Goal: Navigation & Orientation: Find specific page/section

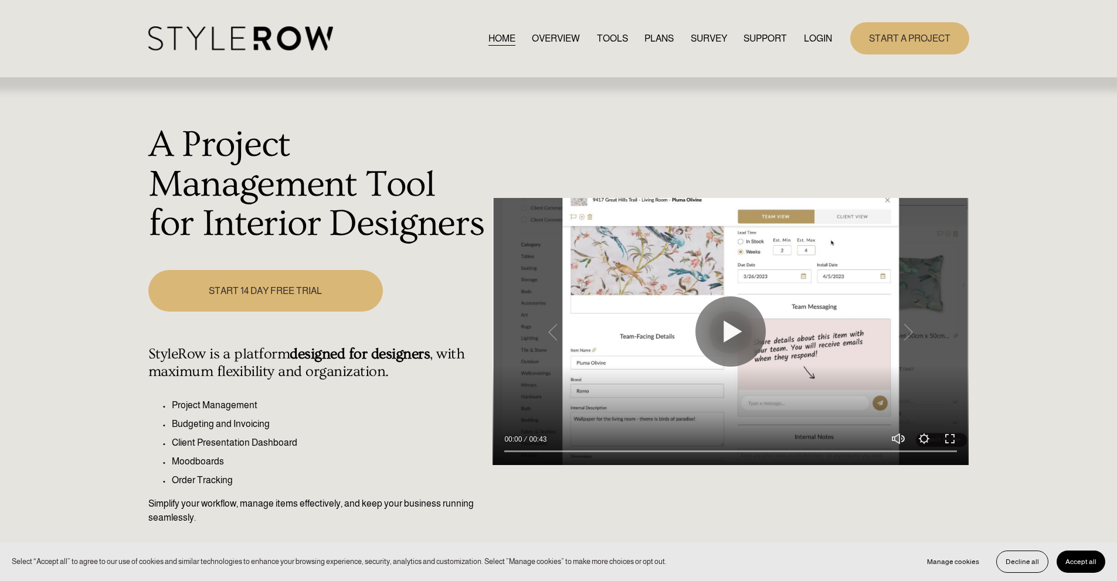
click at [821, 37] on link "LOGIN" at bounding box center [818, 38] width 28 height 16
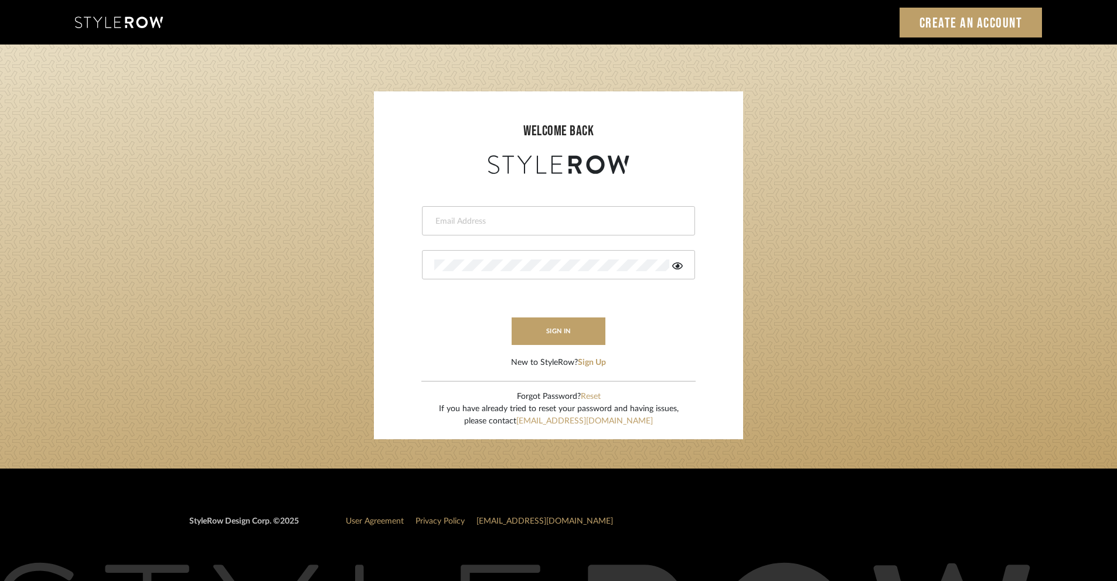
click at [579, 214] on div at bounding box center [558, 220] width 273 height 29
type input "ashley@winnieandcointeriors.com"
click at [536, 274] on div at bounding box center [558, 264] width 273 height 29
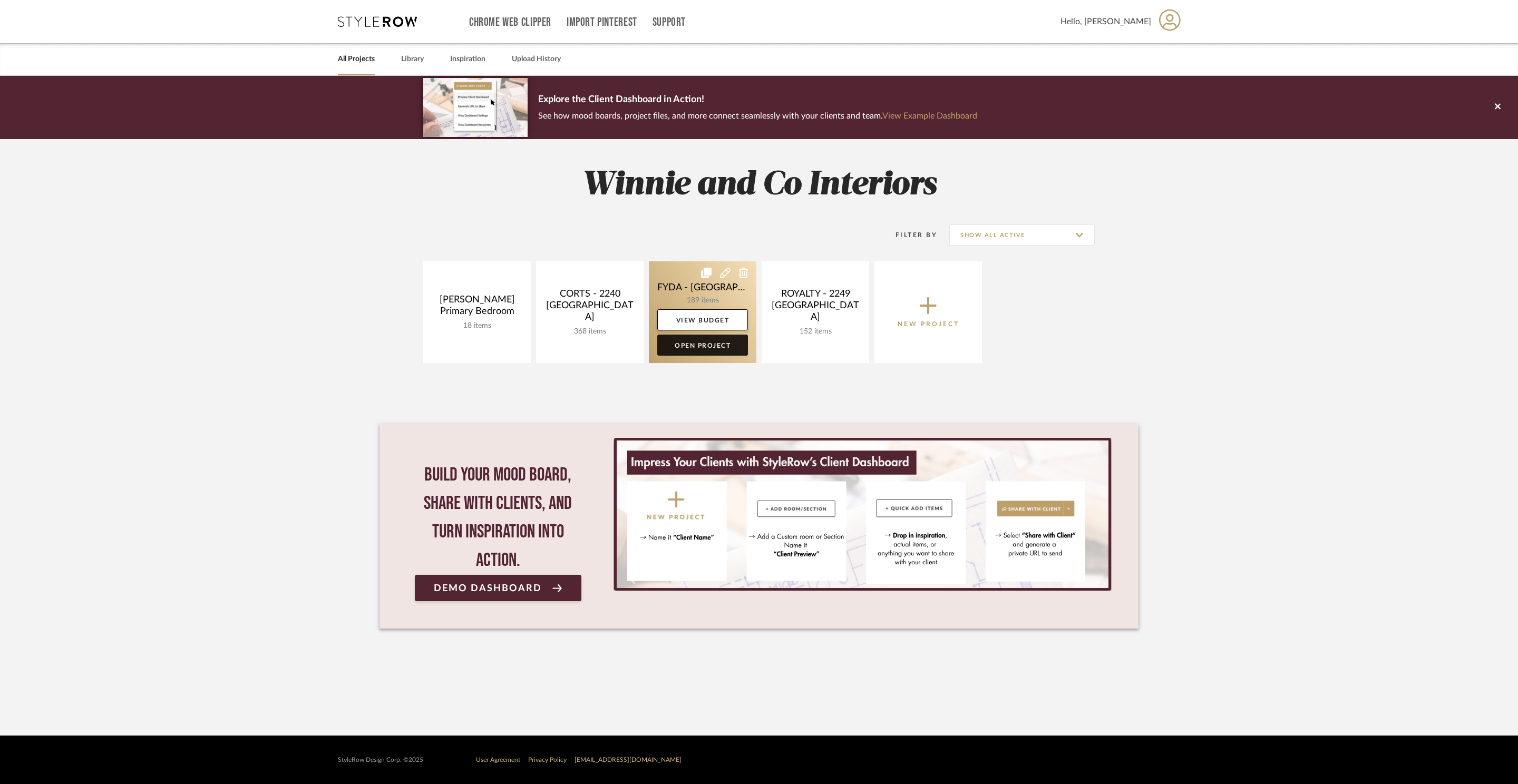
click at [714, 345] on link "Open Project" at bounding box center [702, 344] width 91 height 21
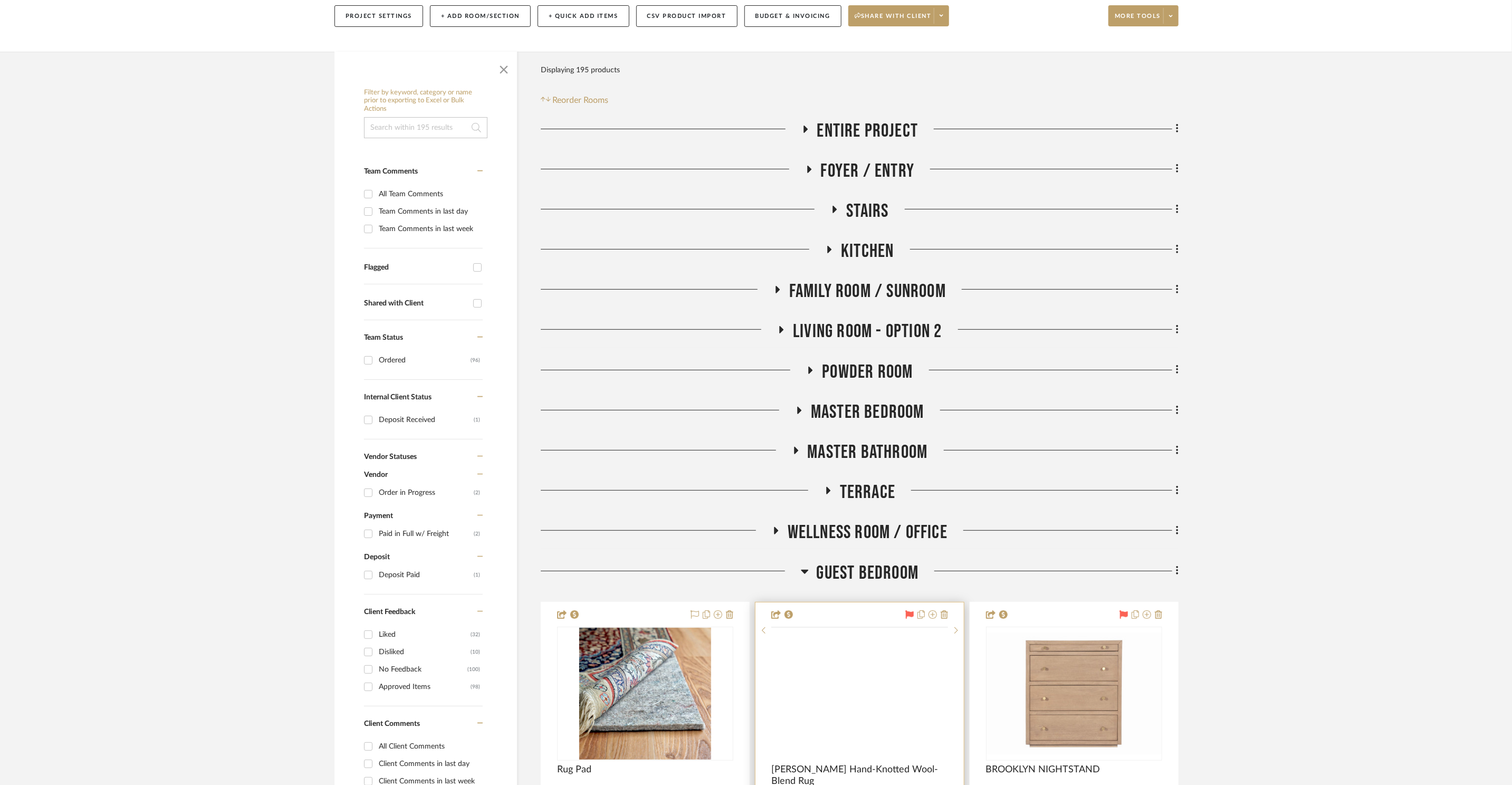
scroll to position [469, 0]
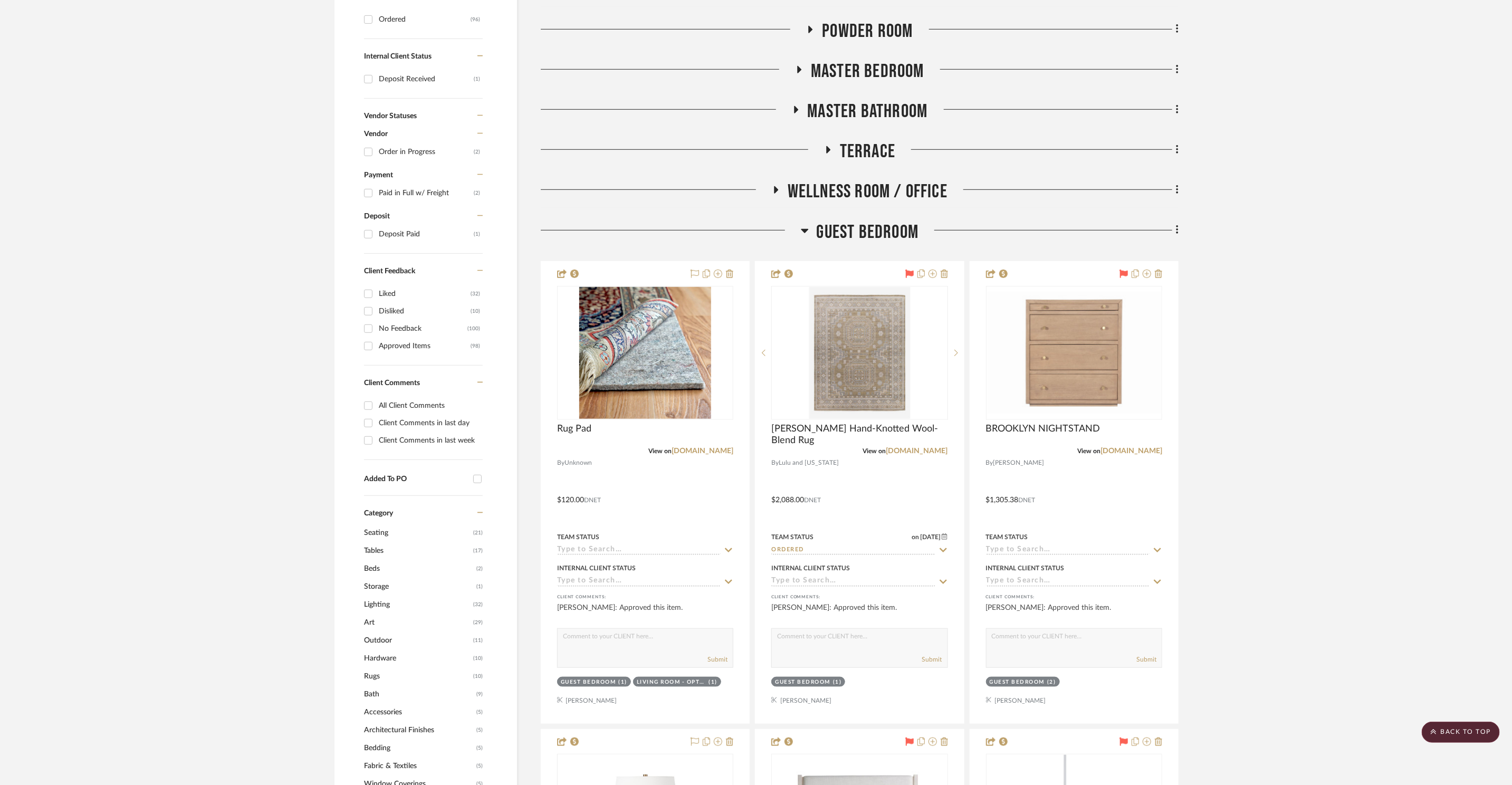
click at [868, 226] on span "Guest Bedroom" at bounding box center [868, 232] width 103 height 23
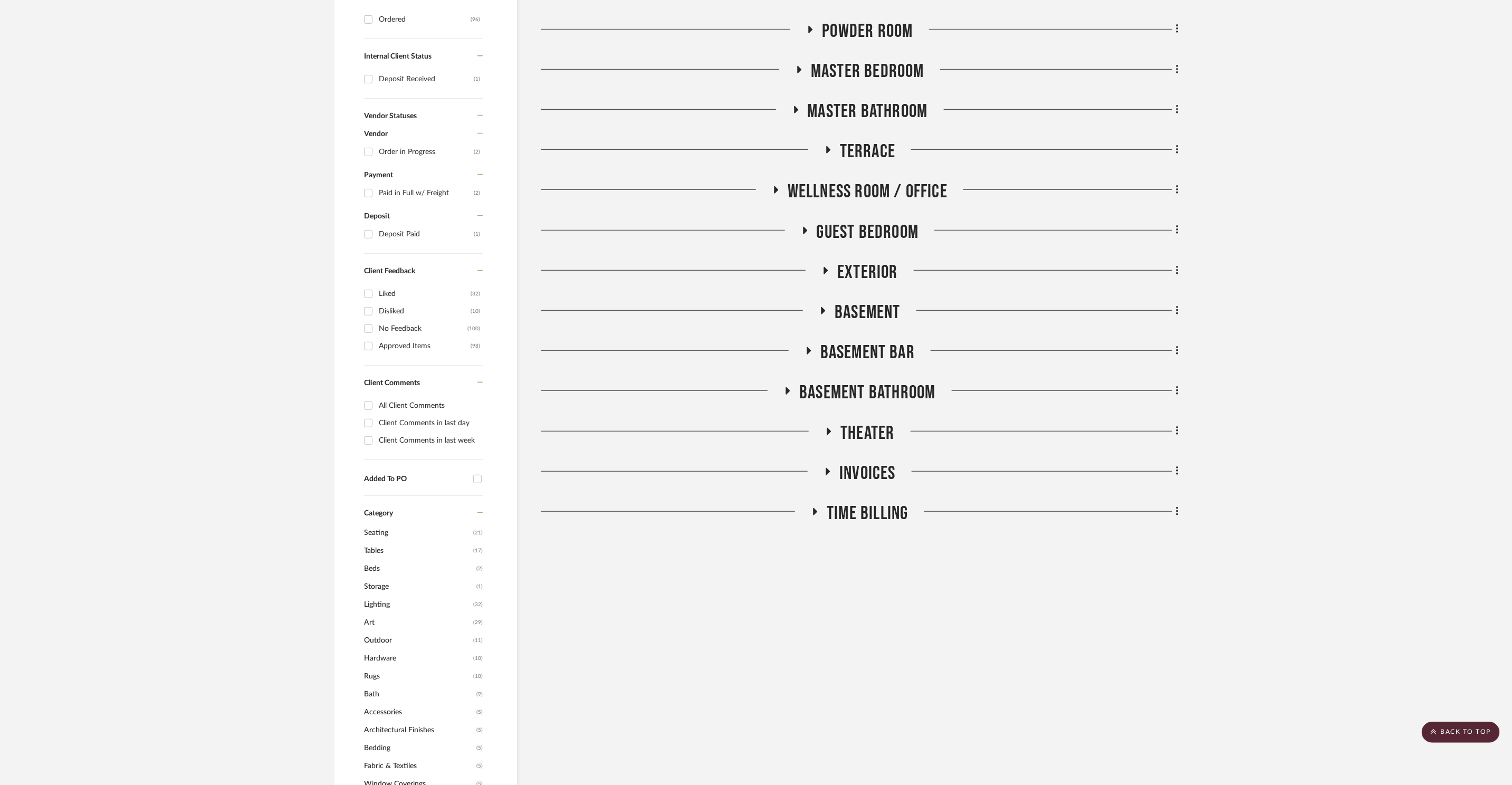
click at [902, 349] on span "Basement Bar" at bounding box center [867, 352] width 94 height 23
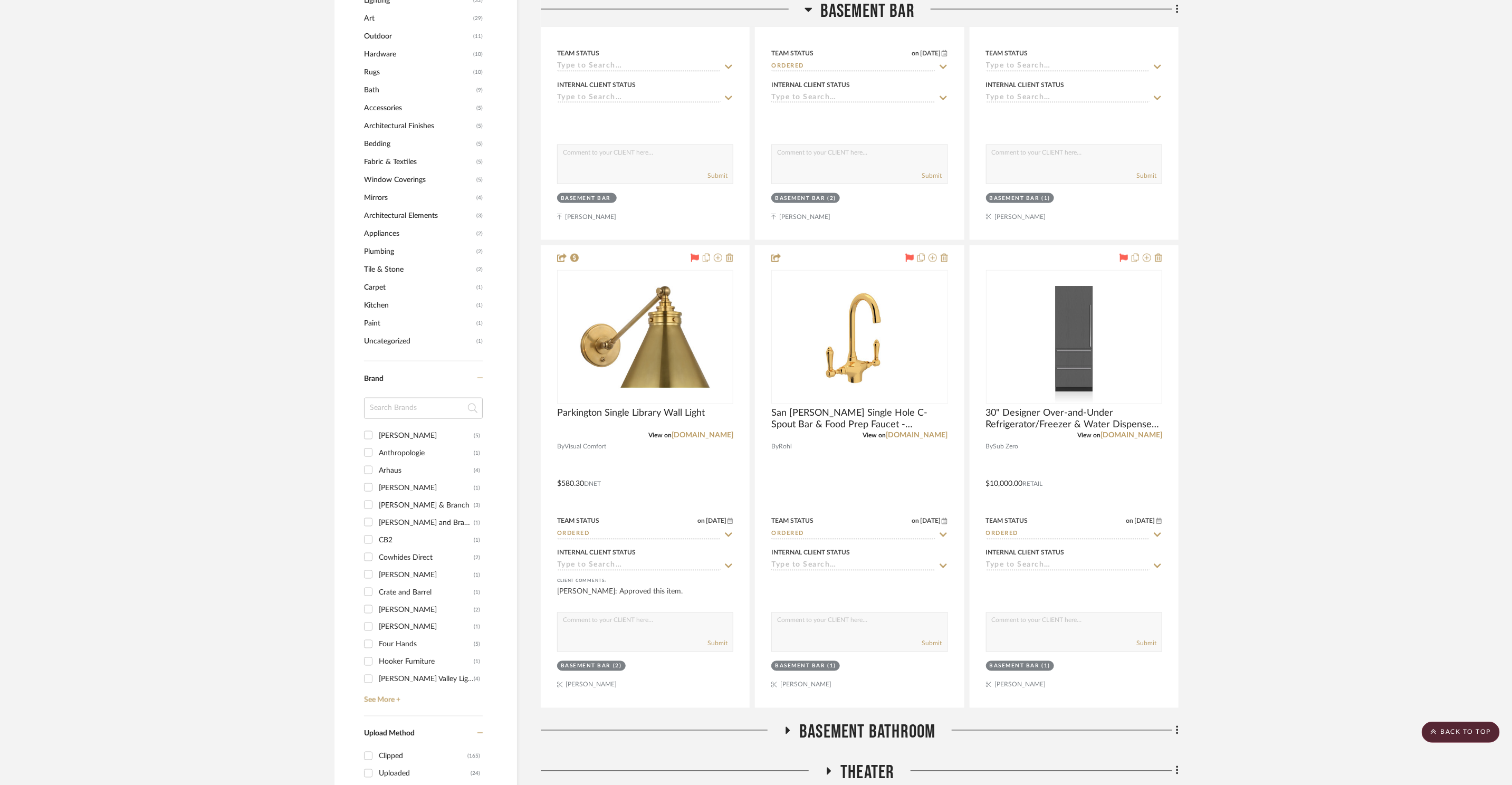
scroll to position [1140, 0]
